Goal: Task Accomplishment & Management: Use online tool/utility

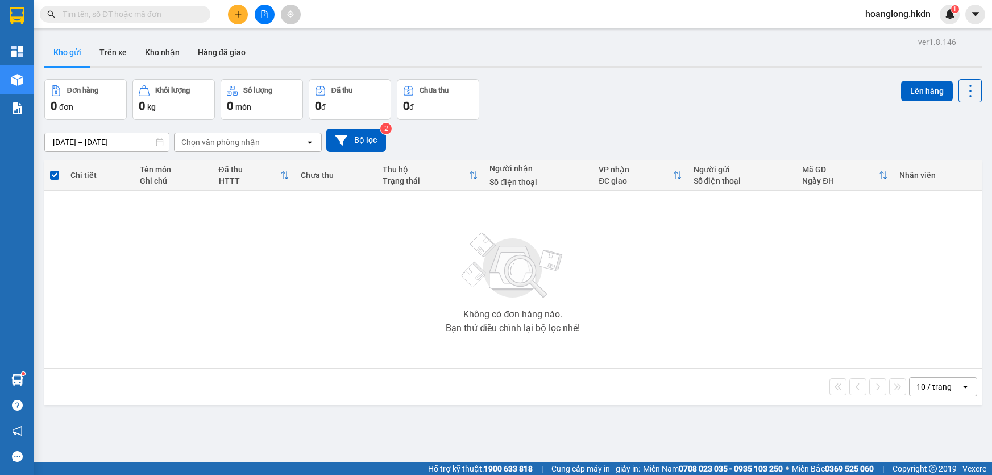
click at [264, 20] on button at bounding box center [265, 15] width 20 height 20
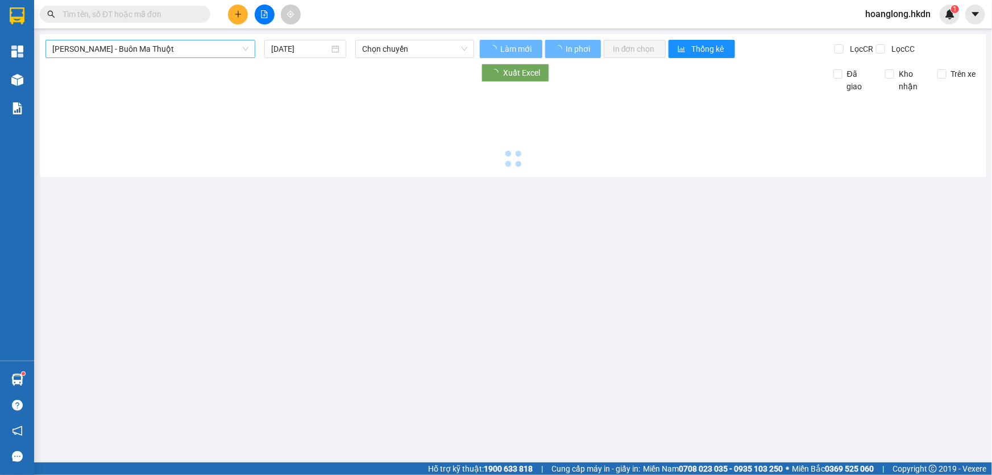
click at [136, 52] on span "[PERSON_NAME] - Buôn Ma Thuột" at bounding box center [150, 48] width 196 height 17
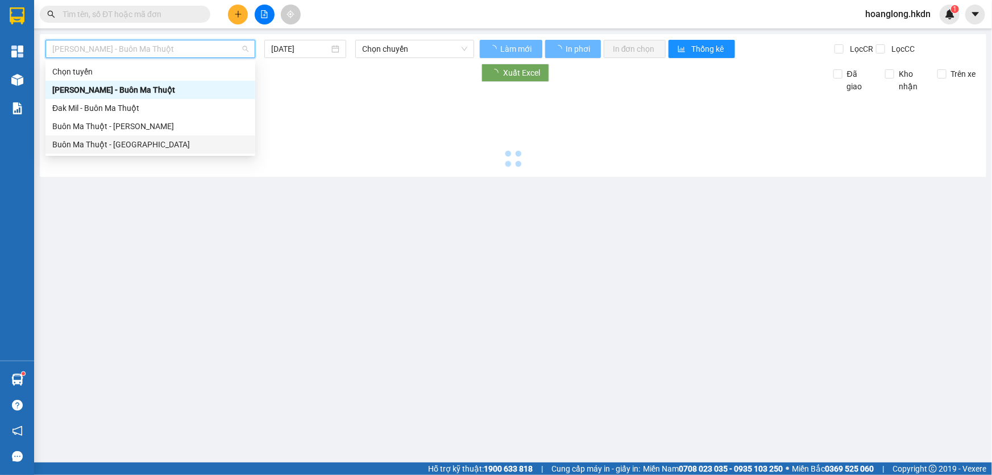
click at [134, 146] on div "Buôn Ma Thuột - [GEOGRAPHIC_DATA]" at bounding box center [150, 144] width 196 height 13
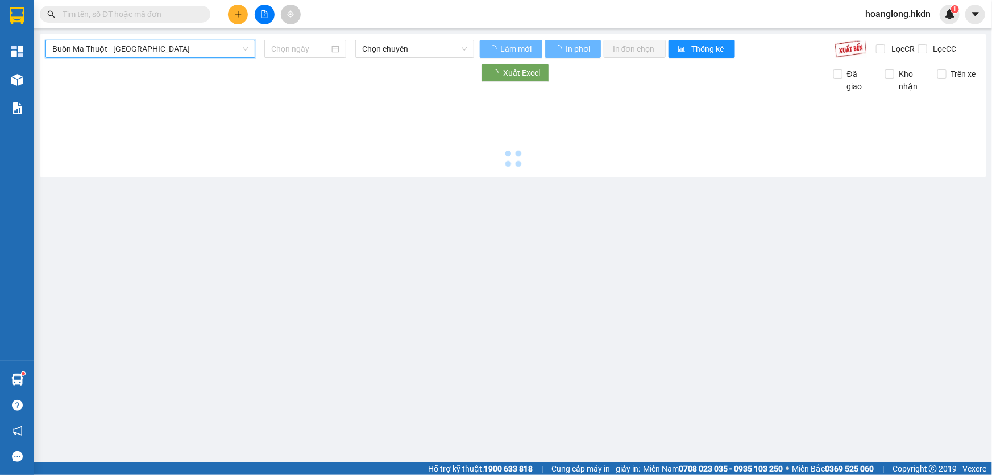
type input "[DATE]"
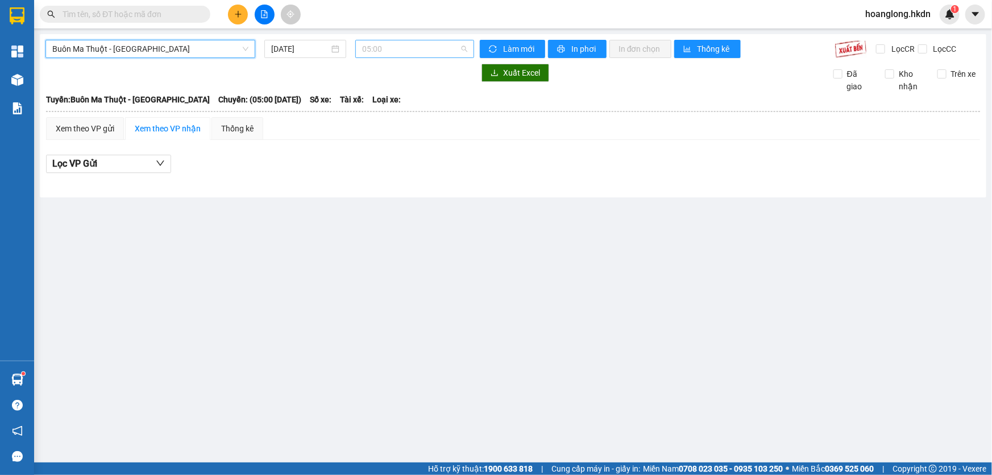
click at [384, 52] on span "05:00" at bounding box center [414, 48] width 105 height 17
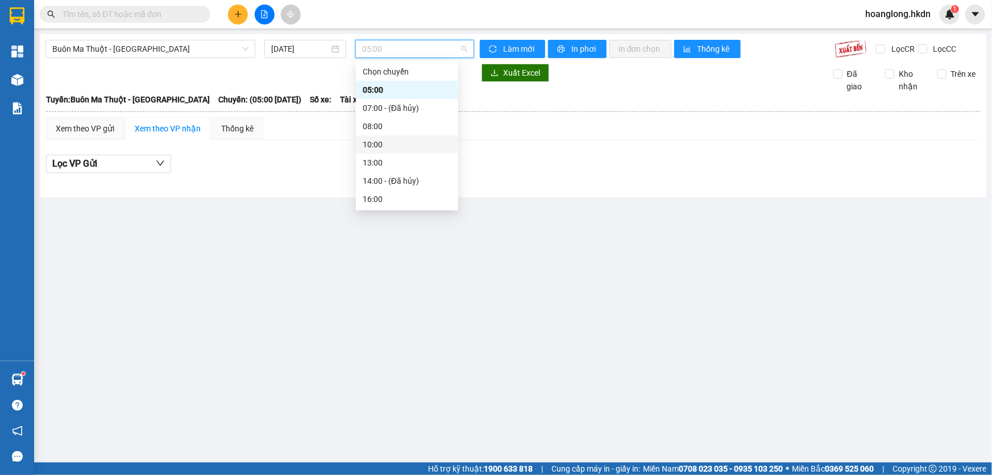
click at [384, 142] on div "10:00" at bounding box center [407, 144] width 89 height 13
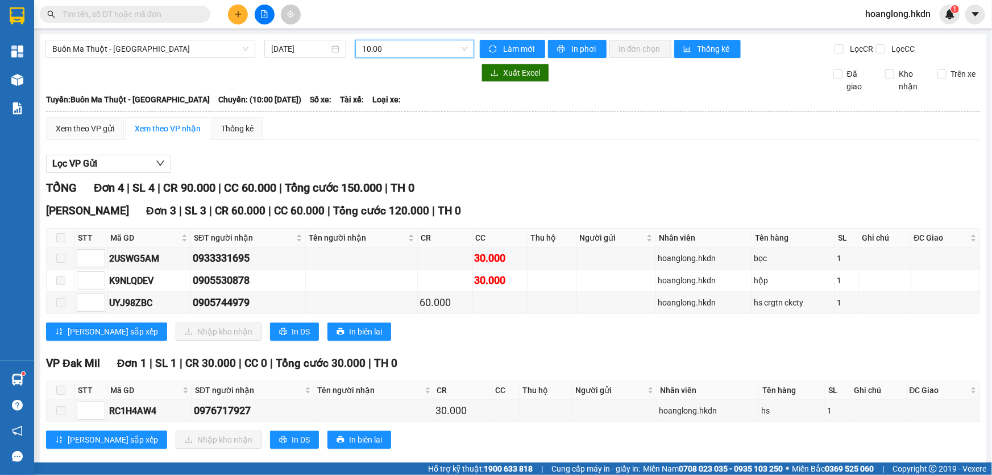
click at [239, 18] on button at bounding box center [238, 15] width 20 height 20
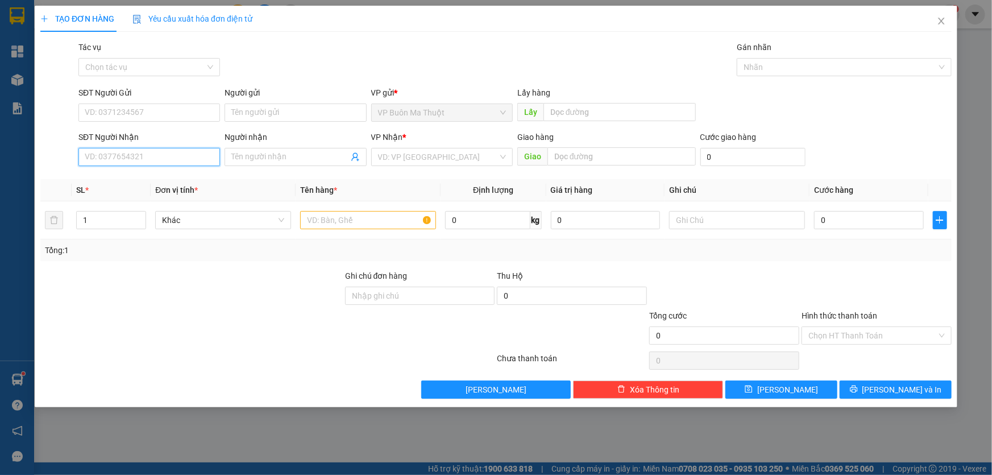
click at [159, 160] on input "SĐT Người Nhận" at bounding box center [148, 157] width 141 height 18
type input "0888814949"
click at [426, 152] on input "search" at bounding box center [438, 156] width 120 height 17
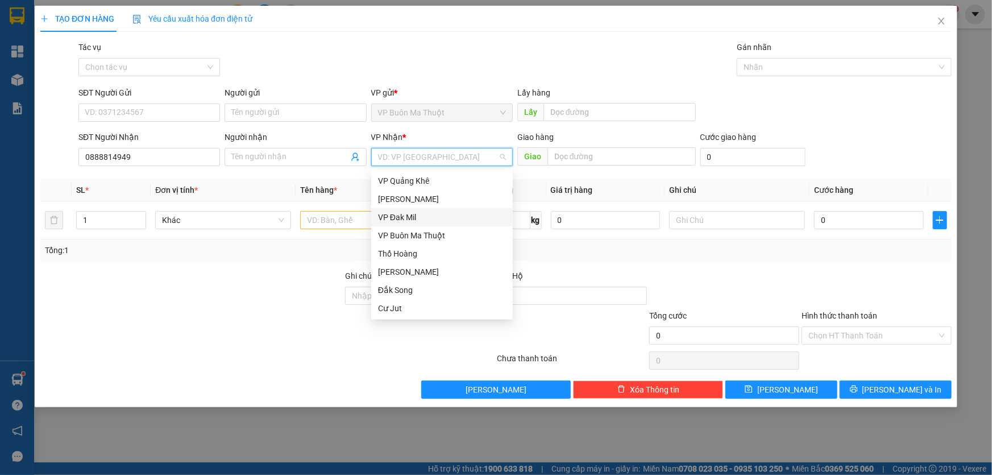
click at [403, 220] on div "VP Đak Mil" at bounding box center [442, 217] width 128 height 13
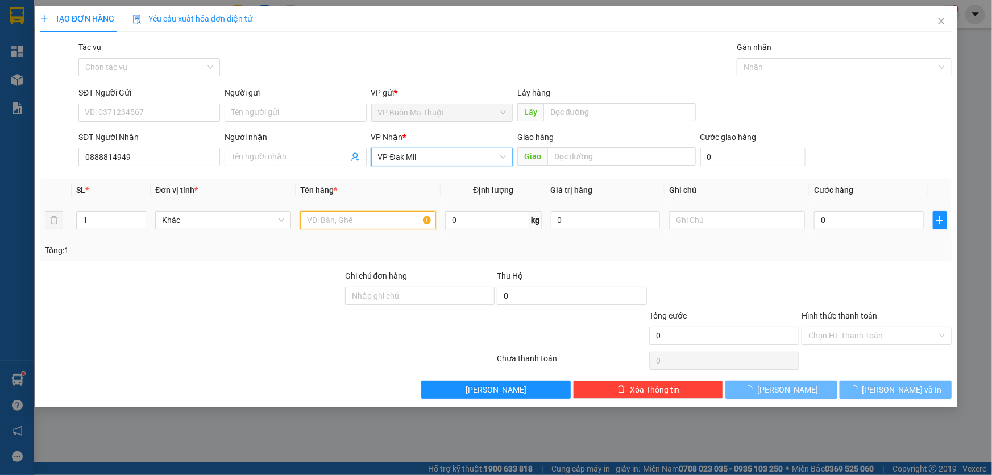
click at [341, 214] on input "text" at bounding box center [368, 220] width 136 height 18
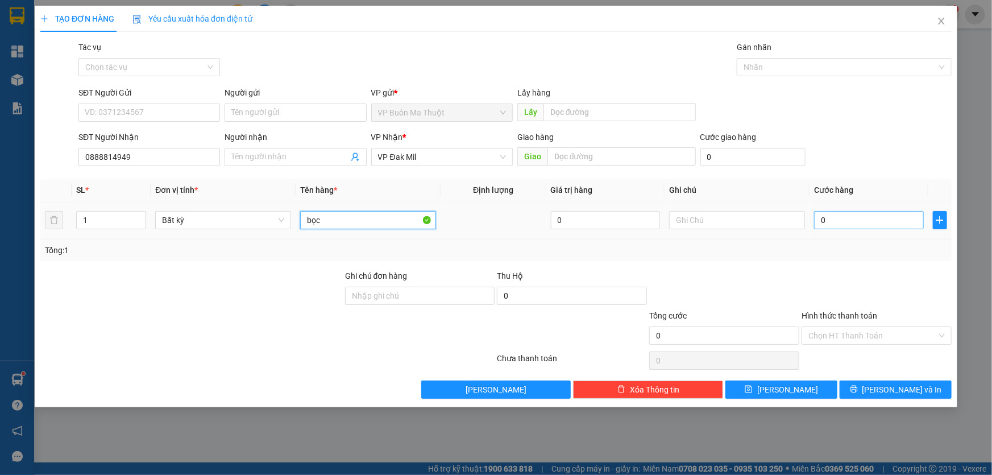
type input "bọc"
click at [901, 213] on input "0" at bounding box center [869, 220] width 110 height 18
type input "3"
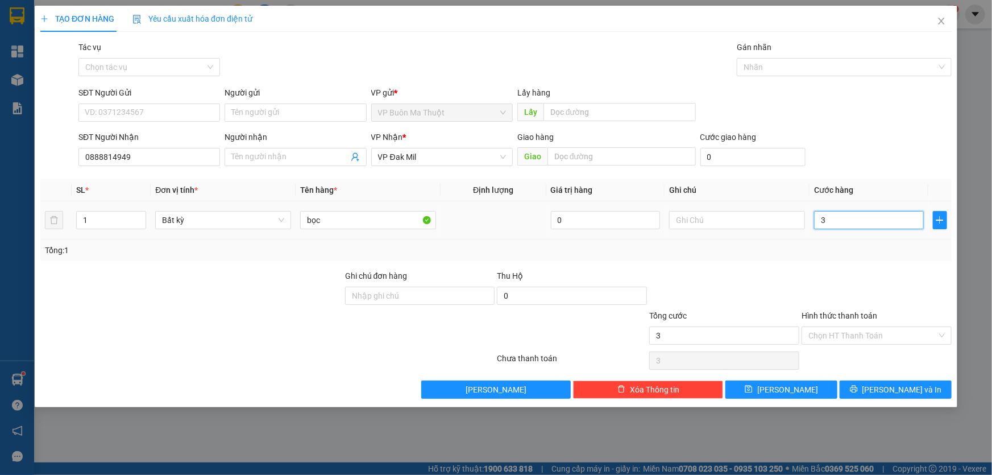
type input "30"
type input "300"
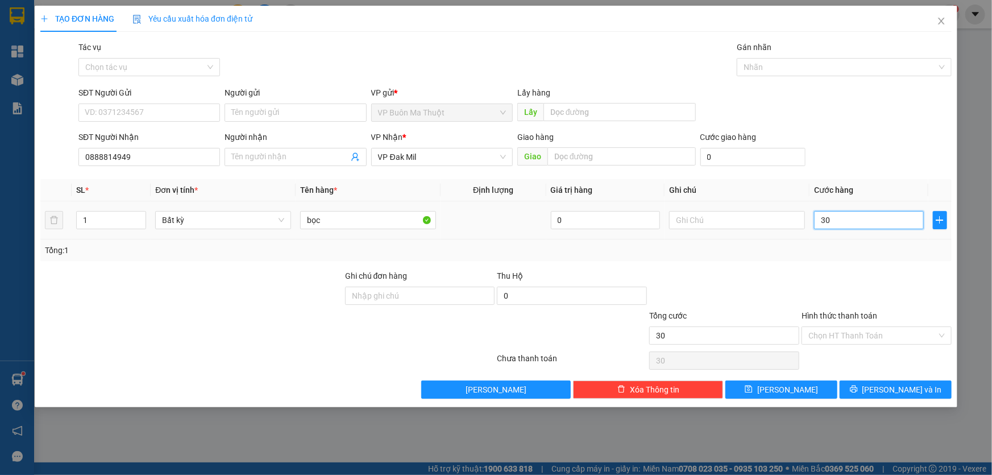
type input "300"
type input "3.000"
type input "30.000"
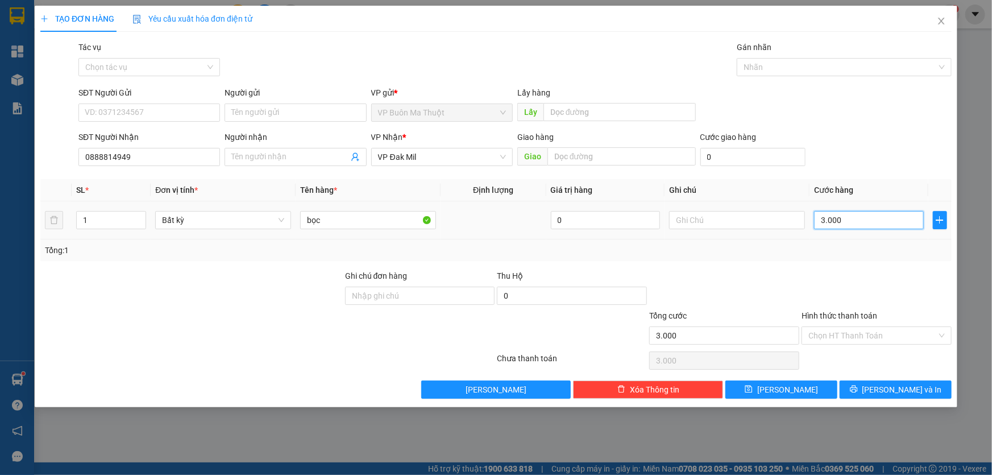
type input "30.000"
click at [805, 388] on button "[PERSON_NAME]" at bounding box center [781, 389] width 112 height 18
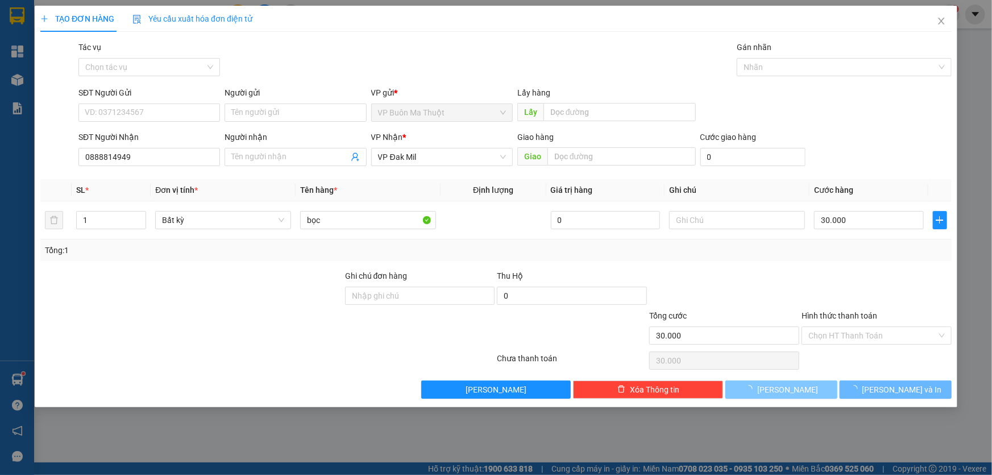
type input "0"
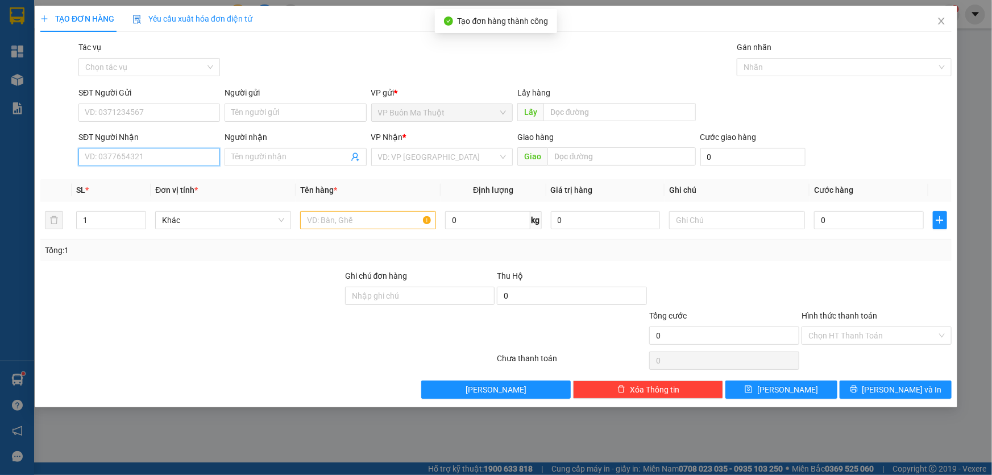
click at [108, 165] on input "SĐT Người Nhận" at bounding box center [148, 157] width 141 height 18
type input "0948748848"
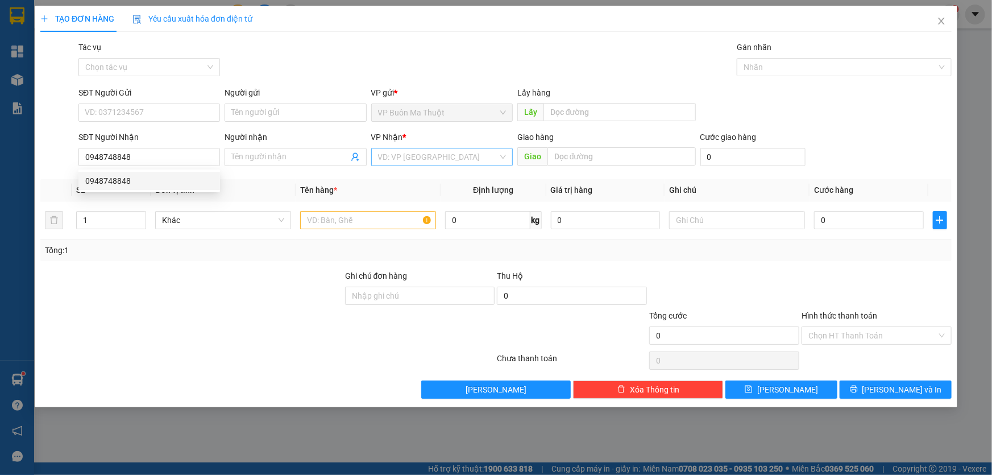
click at [432, 163] on input "search" at bounding box center [438, 156] width 120 height 17
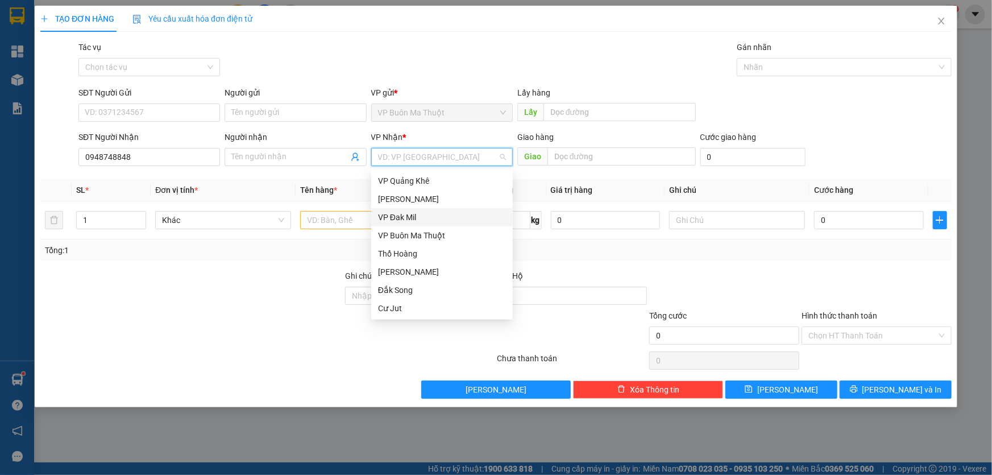
click at [429, 219] on div "VP Đak Mil" at bounding box center [442, 217] width 128 height 13
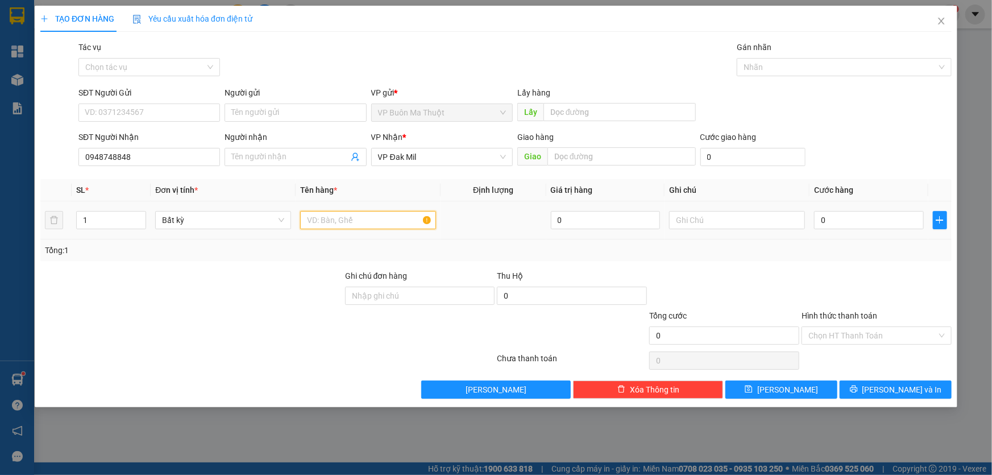
click at [353, 220] on input "text" at bounding box center [368, 220] width 136 height 18
type input "cục"
click at [865, 216] on input "0" at bounding box center [869, 220] width 110 height 18
type input "3"
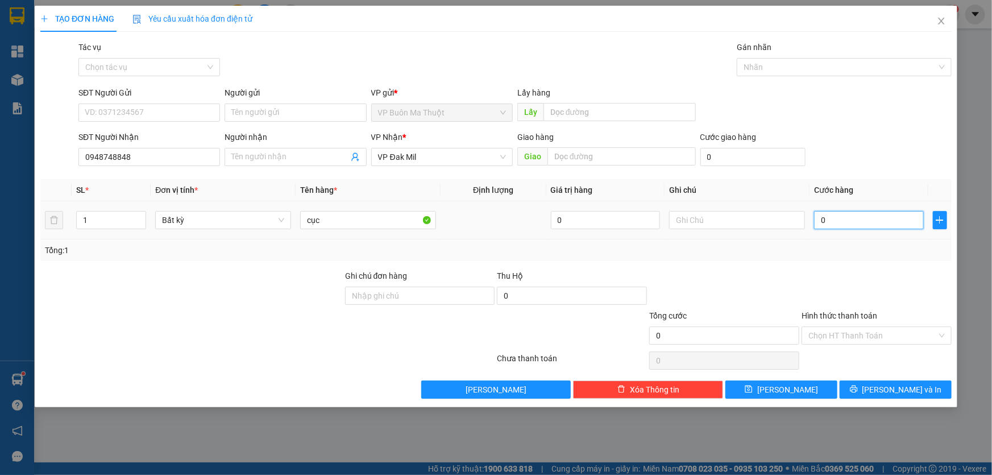
type input "3"
type input "30"
type input "300"
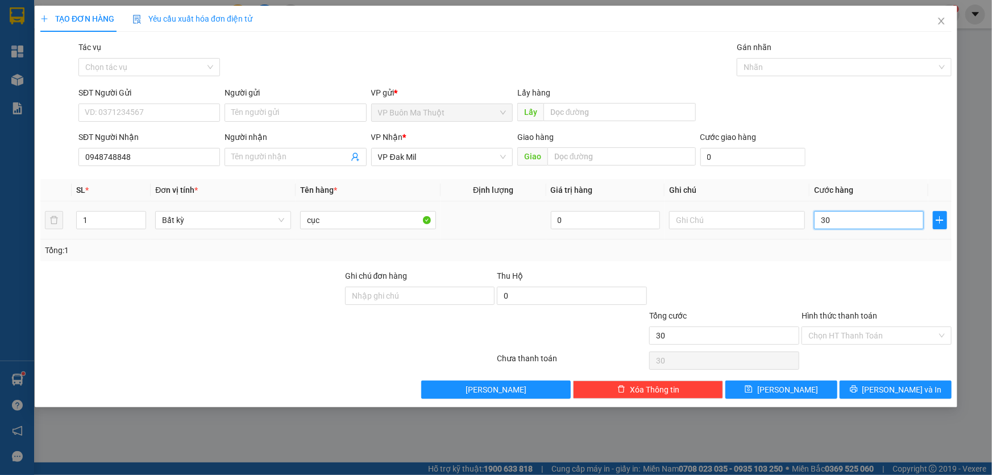
type input "300"
type input "3.000"
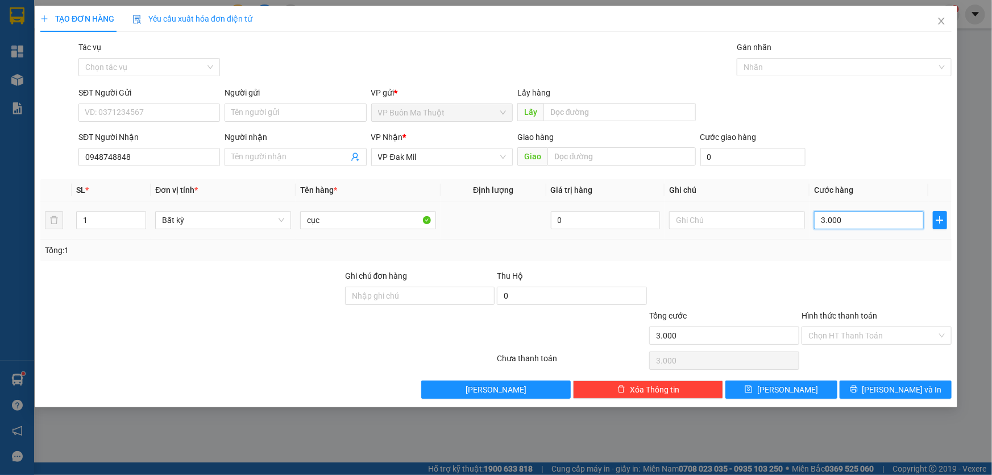
type input "30.000"
click at [798, 389] on button "[PERSON_NAME]" at bounding box center [781, 389] width 112 height 18
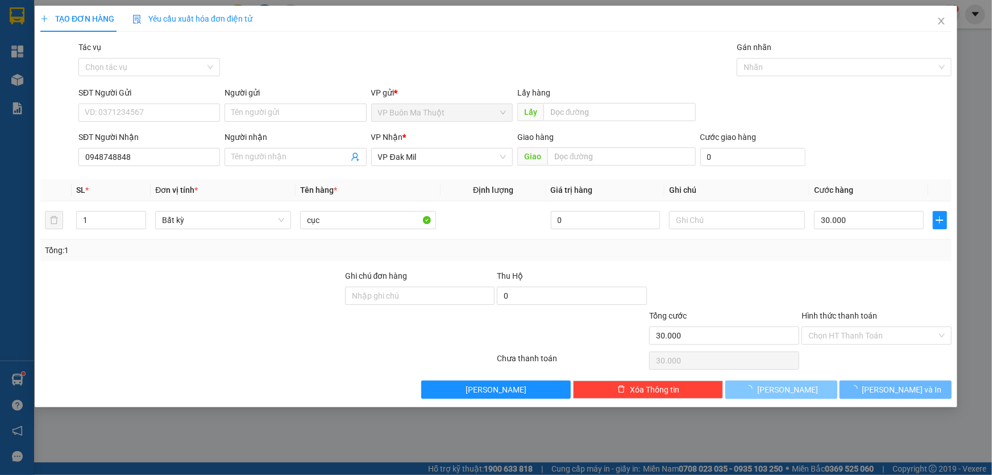
type input "0"
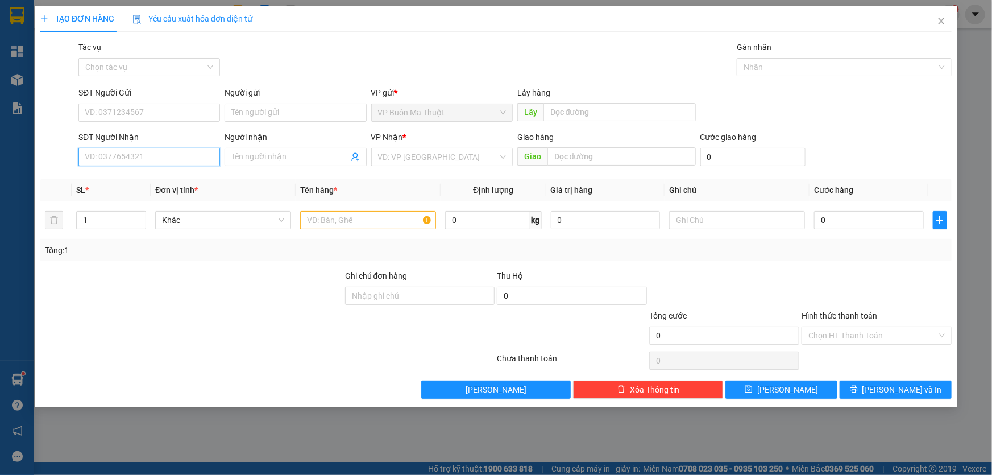
click at [188, 162] on input "SĐT Người Nhận" at bounding box center [148, 157] width 141 height 18
type input "0964544848"
click at [429, 159] on input "search" at bounding box center [438, 156] width 120 height 17
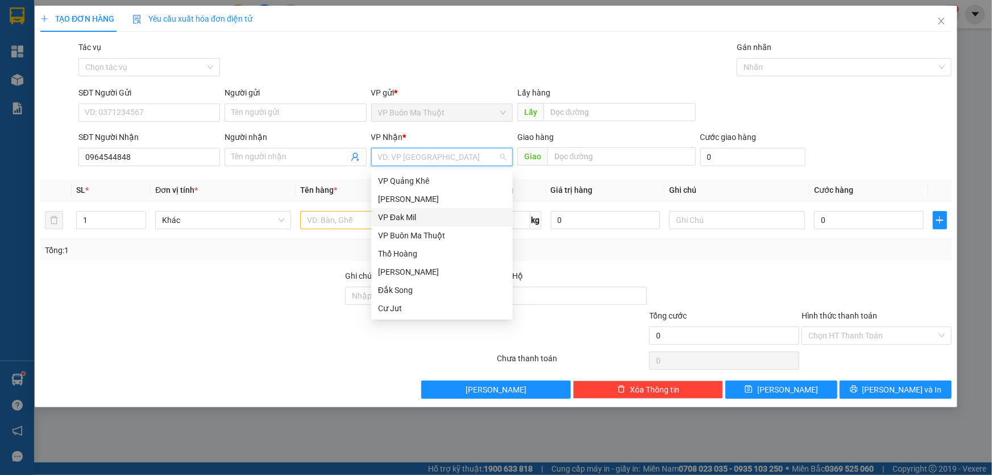
click at [402, 216] on div "VP Đak Mil" at bounding box center [442, 217] width 128 height 13
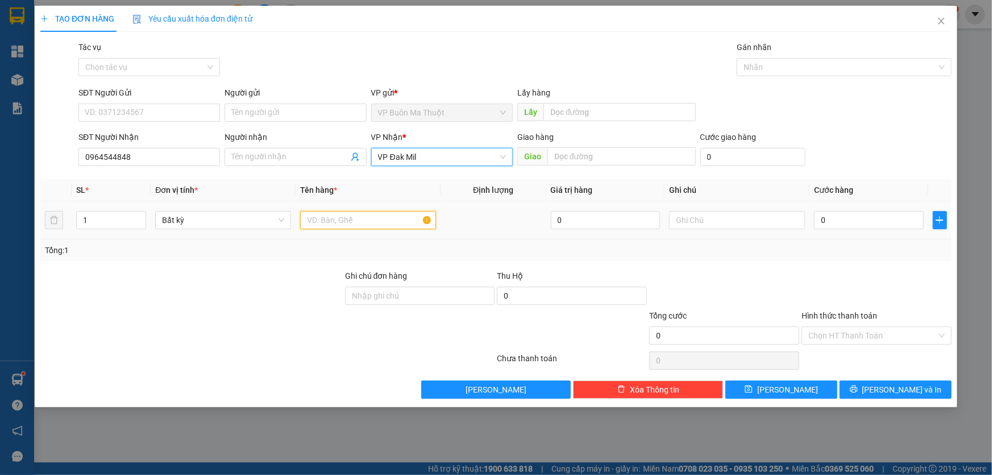
click at [364, 221] on input "text" at bounding box center [368, 220] width 136 height 18
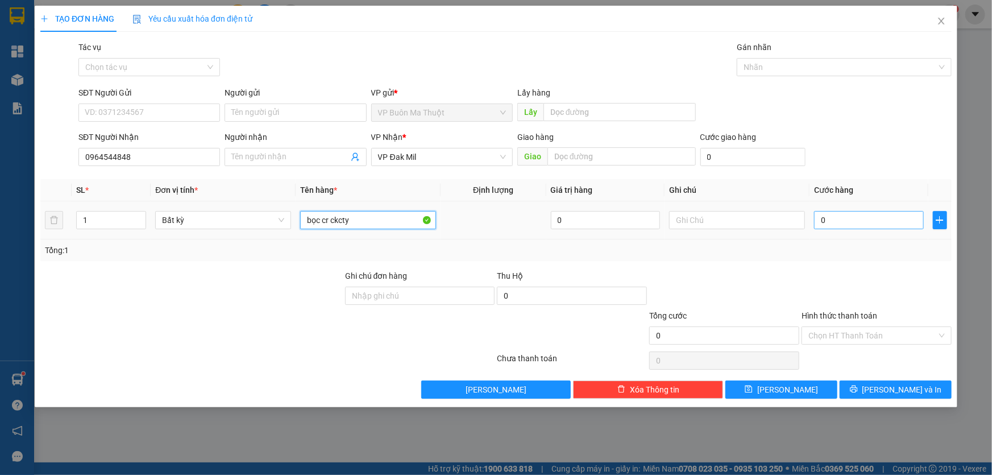
type input "bọc cr ckcty"
click at [835, 229] on input "0" at bounding box center [869, 220] width 110 height 18
click at [840, 217] on input "0" at bounding box center [869, 220] width 110 height 18
type input "03"
type input "3"
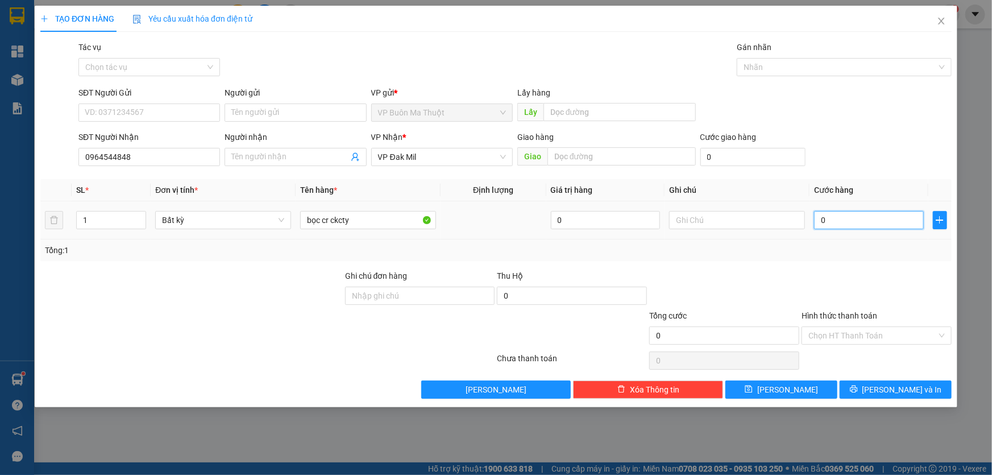
type input "3"
type input "030"
type input "30"
type input "0.300"
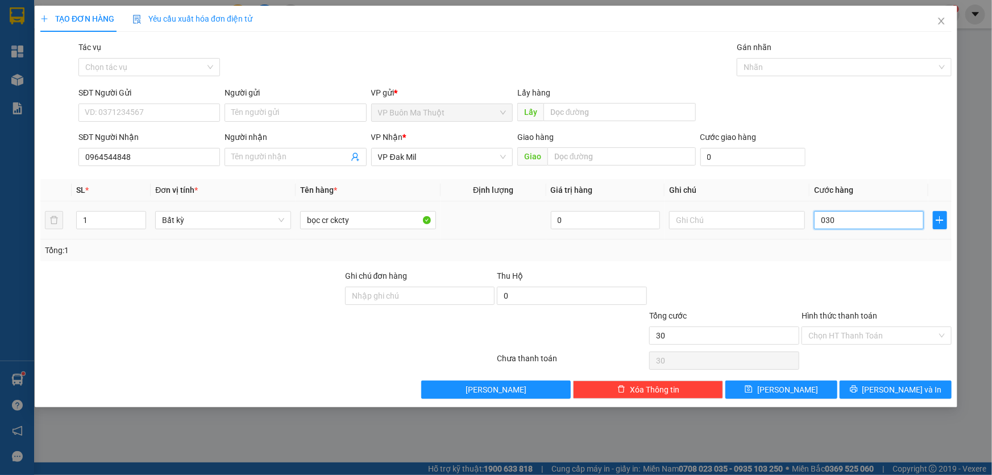
type input "300"
type input "03.000"
type input "3.000"
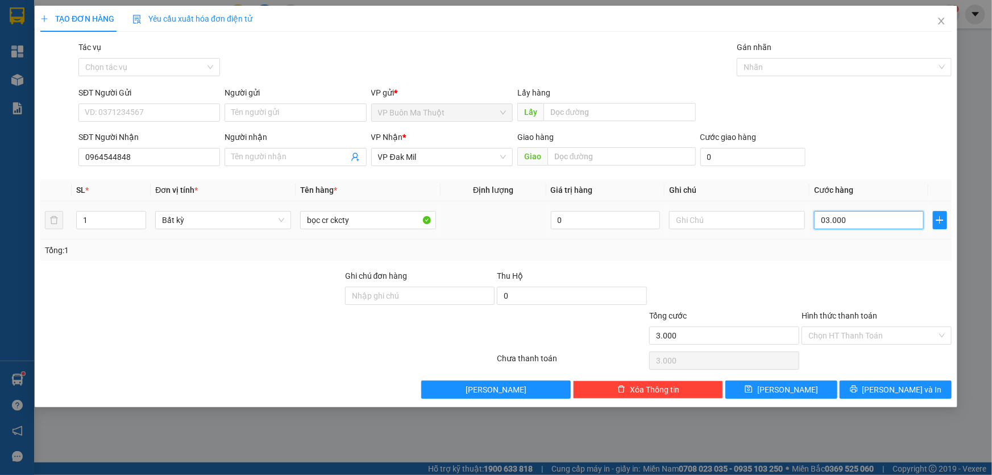
type input "030.000"
type input "30.000"
click at [863, 342] on input "Hình thức thanh toán" at bounding box center [872, 335] width 128 height 17
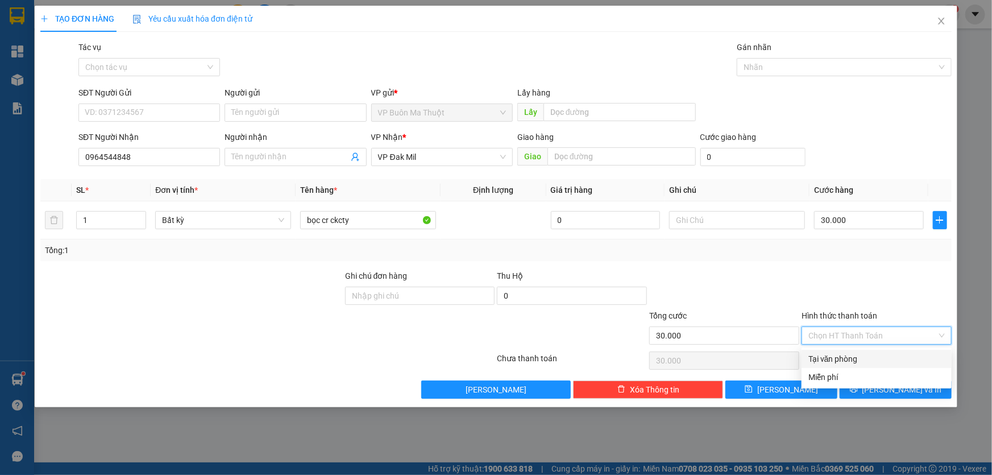
drag, startPoint x: 852, startPoint y: 353, endPoint x: 839, endPoint y: 363, distance: 16.7
click at [852, 353] on div "Tại văn phòng" at bounding box center [876, 358] width 136 height 13
type input "0"
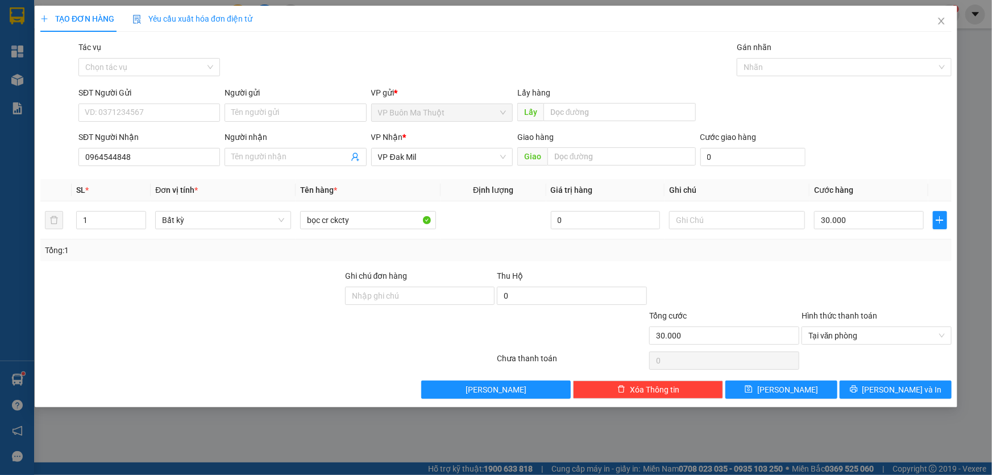
click at [787, 380] on div "Transit Pickup Surcharge Ids Transit Deliver Surcharge Ids Transit Deliver Surc…" at bounding box center [495, 219] width 911 height 357
click at [786, 386] on span "[PERSON_NAME]" at bounding box center [787, 389] width 61 height 13
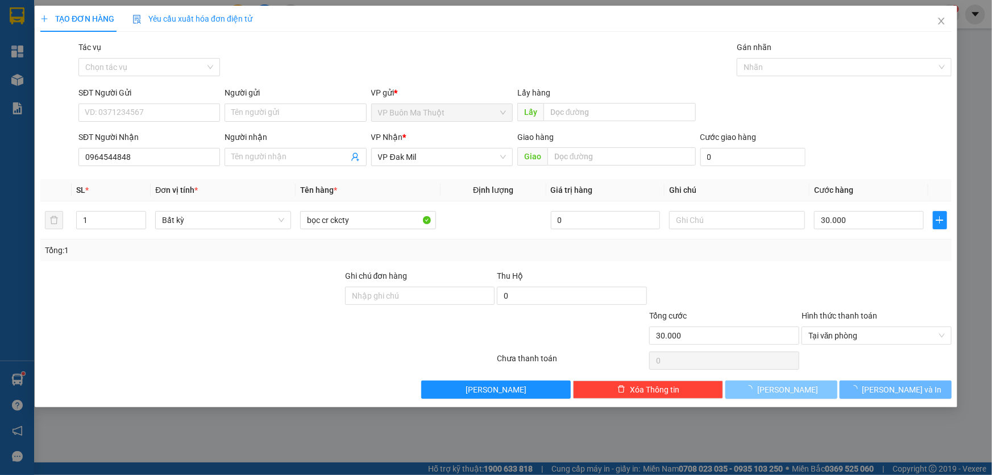
type input "0"
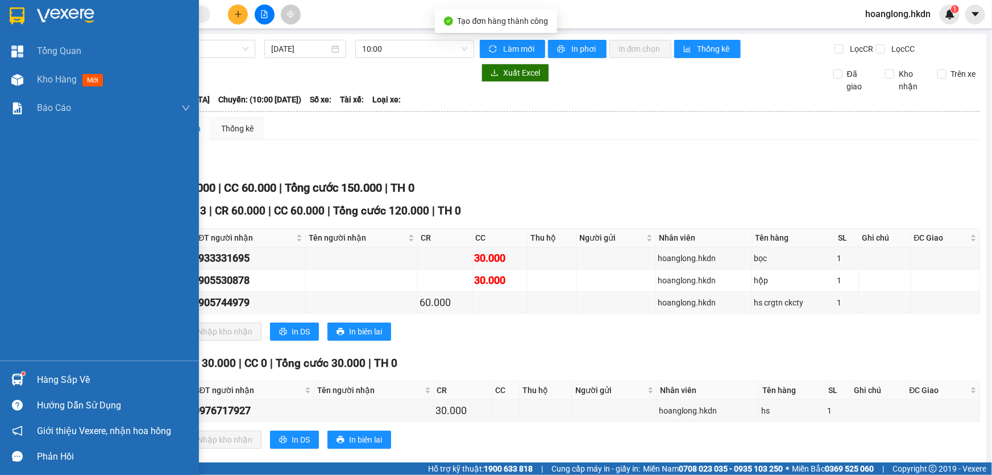
click at [18, 19] on img at bounding box center [17, 15] width 15 height 17
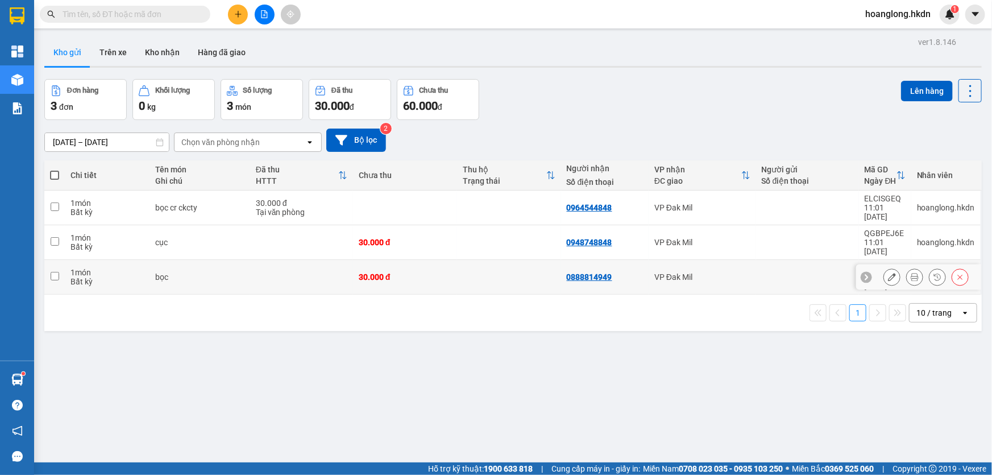
click at [222, 272] on div "bọc" at bounding box center [199, 276] width 89 height 9
checkbox input "true"
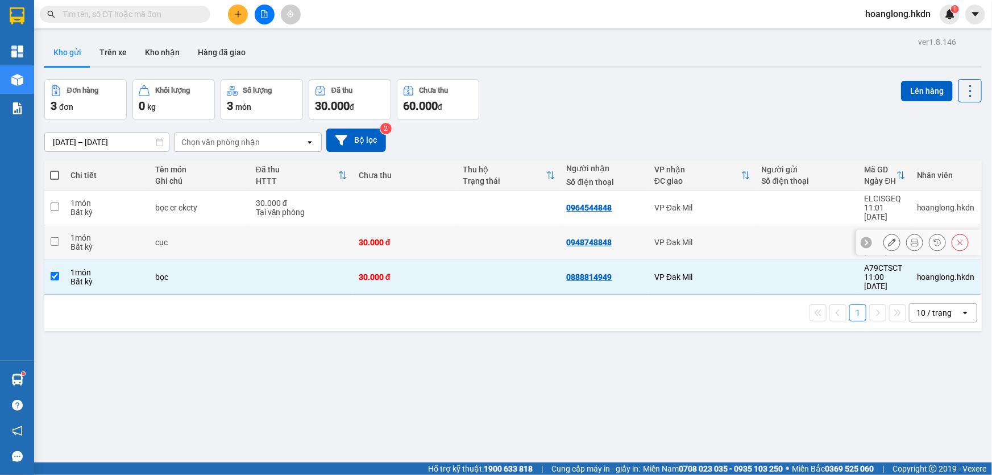
click at [222, 226] on td "cục" at bounding box center [199, 242] width 101 height 35
checkbox input "true"
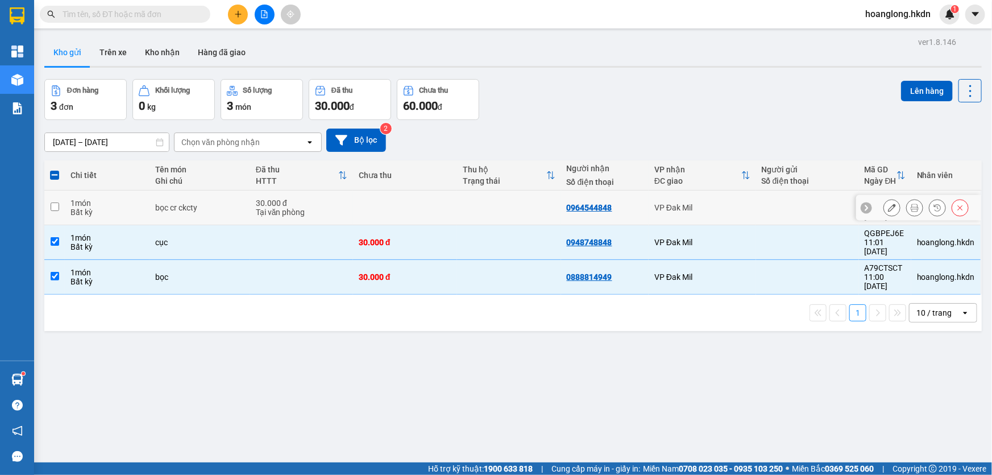
click at [227, 209] on div "bọc cr ckcty" at bounding box center [199, 207] width 89 height 9
checkbox input "true"
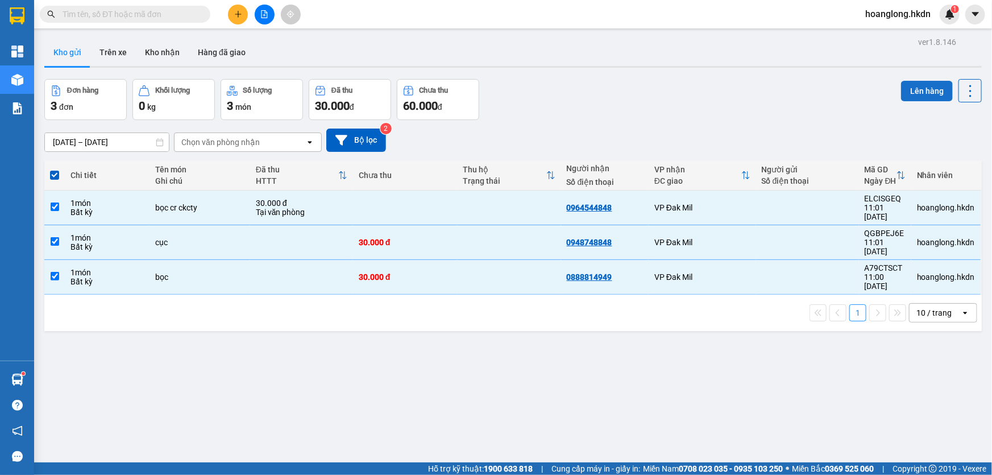
click at [912, 96] on button "Lên hàng" at bounding box center [927, 91] width 52 height 20
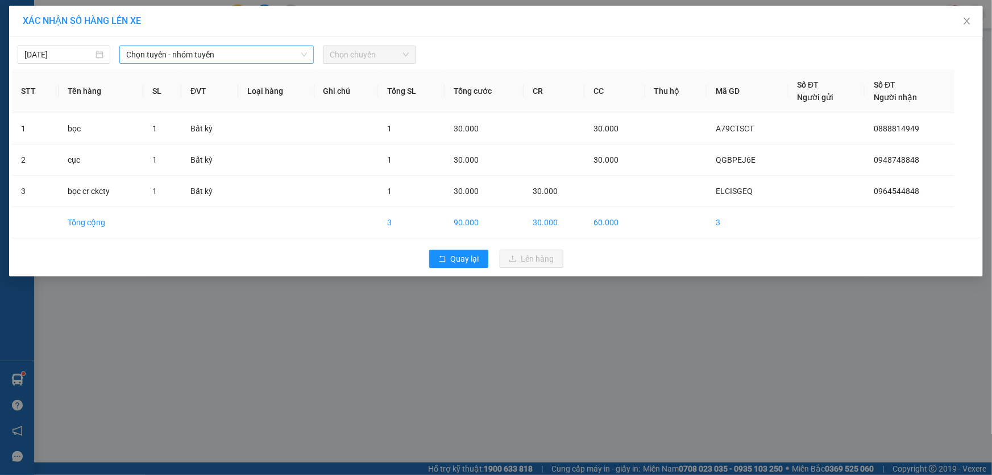
click at [237, 57] on span "Chọn tuyến - nhóm tuyến" at bounding box center [216, 54] width 181 height 17
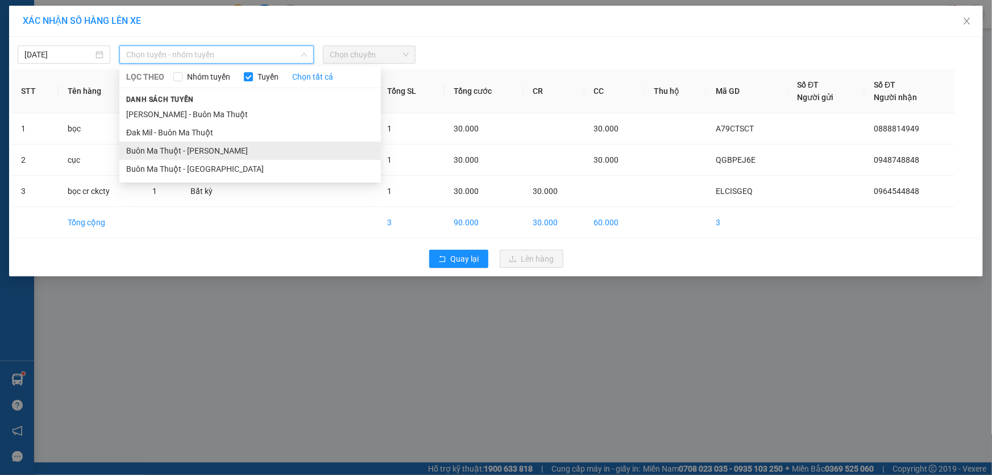
click at [201, 151] on li "Buôn Ma Thuột - [PERSON_NAME]" at bounding box center [249, 150] width 261 height 18
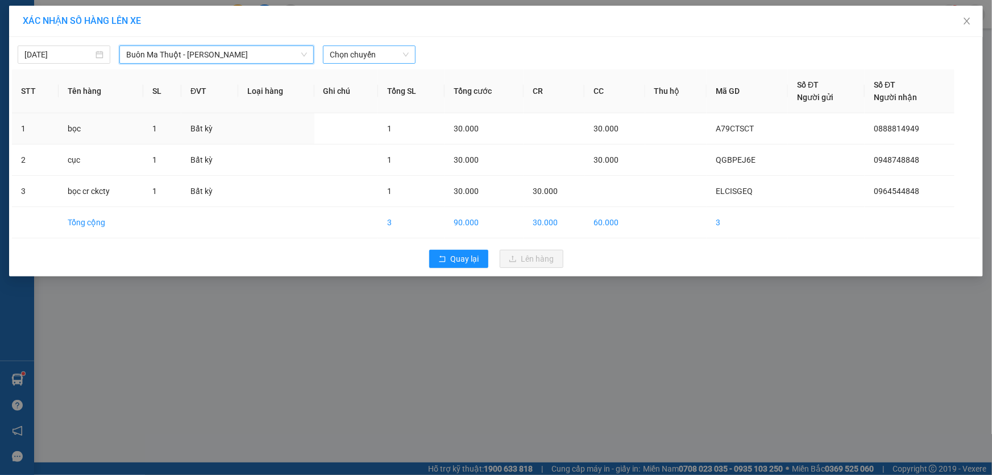
click at [375, 53] on span "Chọn chuyến" at bounding box center [369, 54] width 79 height 17
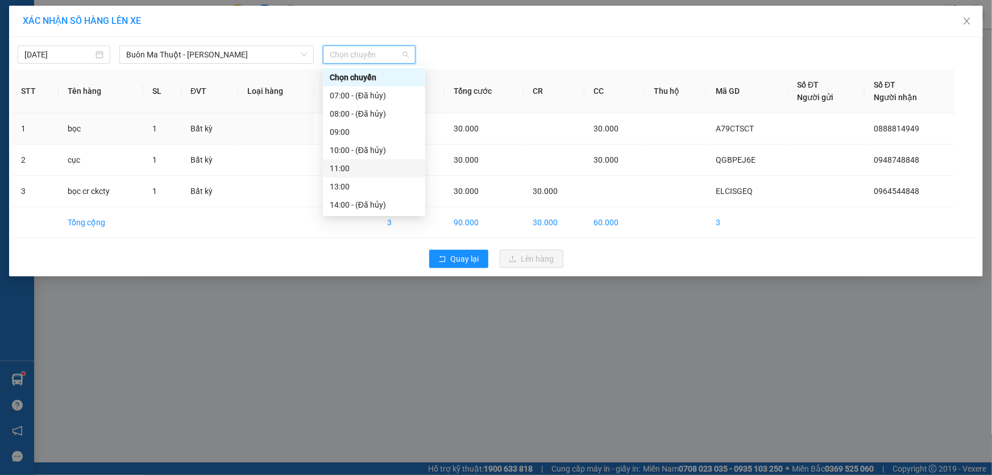
click at [359, 172] on div "11:00" at bounding box center [374, 168] width 89 height 13
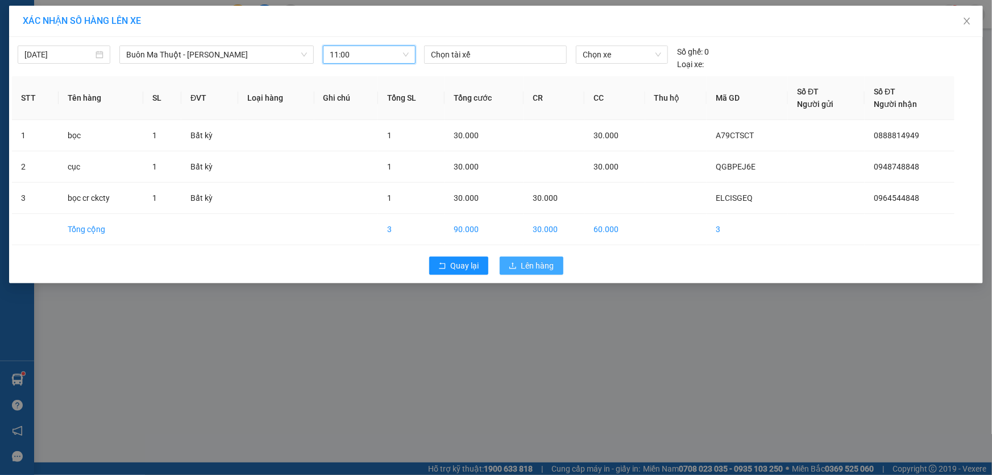
click at [515, 269] on span "upload" at bounding box center [513, 265] width 8 height 9
